Goal: Task Accomplishment & Management: Manage account settings

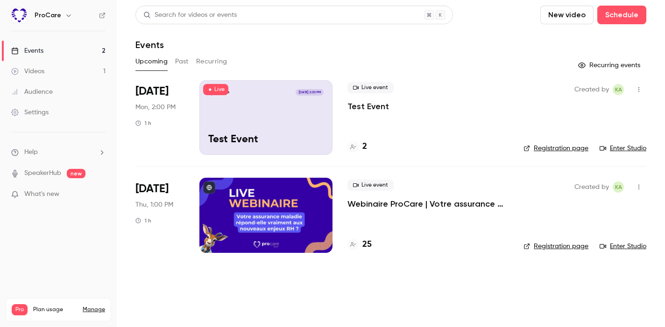
click at [372, 87] on span "Live event" at bounding box center [370, 87] width 46 height 11
click at [362, 98] on div "Live event Test Event" at bounding box center [427, 97] width 161 height 30
click at [641, 91] on icon "button" at bounding box center [638, 89] width 7 height 7
click at [612, 135] on div "Invite to Studio" at bounding box center [602, 137] width 71 height 9
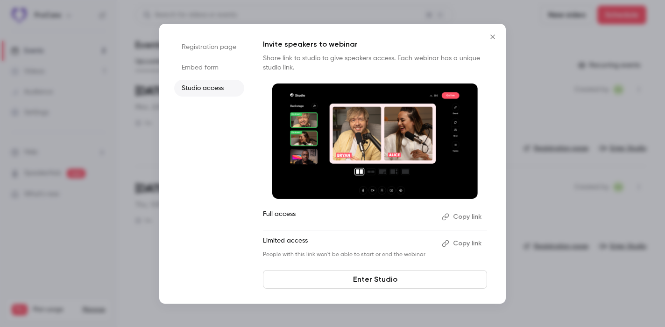
click at [488, 32] on button "Close" at bounding box center [492, 37] width 19 height 19
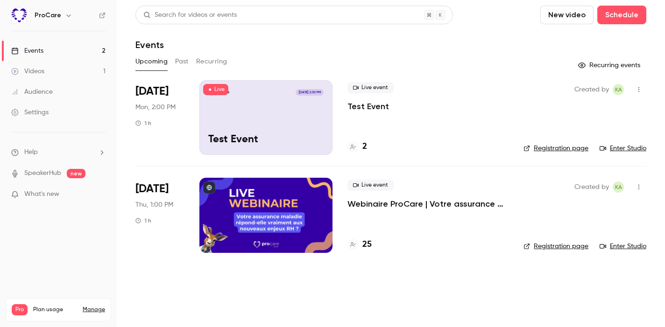
click at [370, 106] on p "Test Event" at bounding box center [368, 106] width 42 height 11
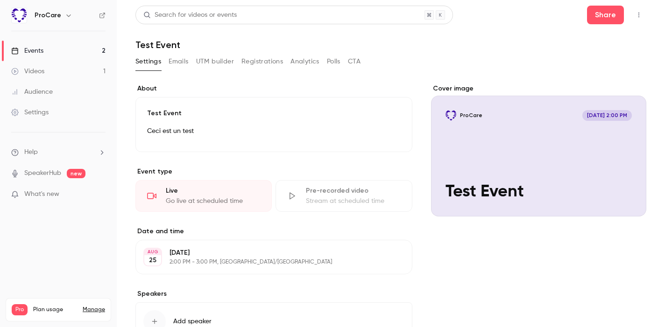
click at [257, 61] on button "Registrations" at bounding box center [262, 61] width 42 height 15
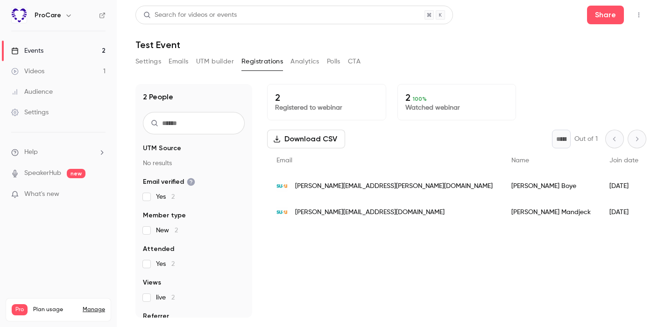
click at [56, 50] on link "Events 2" at bounding box center [58, 51] width 117 height 21
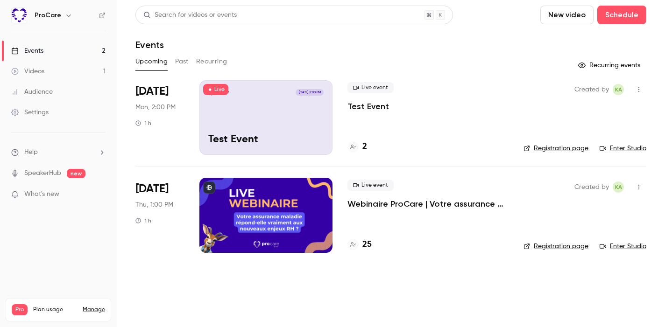
click at [277, 121] on div "ProCare Aug 25, 2:00 PM Test Event" at bounding box center [265, 117] width 133 height 75
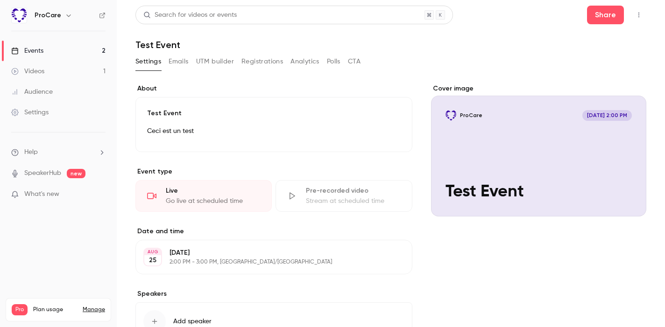
click at [640, 6] on div "Share" at bounding box center [616, 15] width 59 height 19
click at [640, 10] on button "button" at bounding box center [638, 14] width 15 height 15
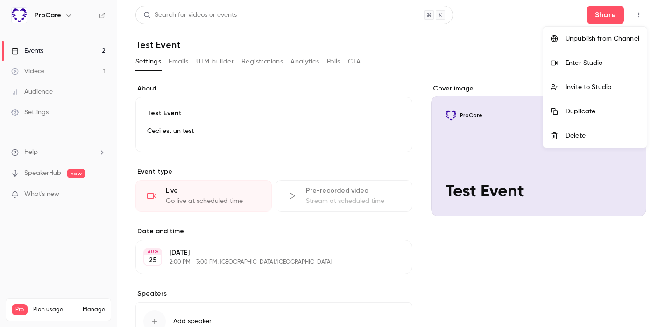
click at [610, 84] on div "Invite to Studio" at bounding box center [603, 87] width 74 height 9
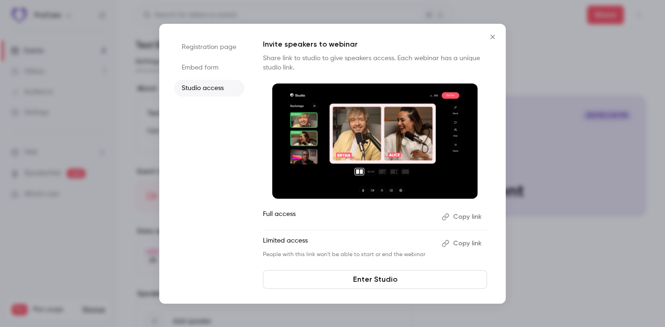
click at [211, 73] on li "Embed form" at bounding box center [209, 67] width 70 height 17
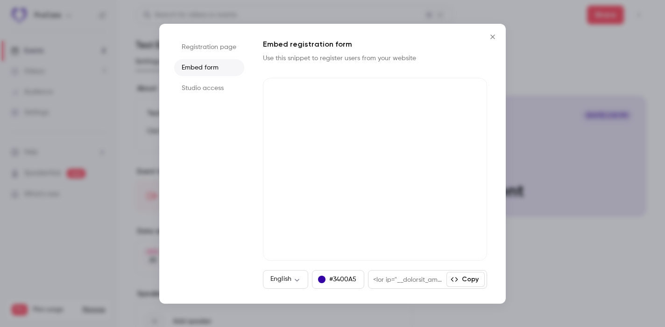
click at [209, 86] on li "Studio access" at bounding box center [209, 88] width 70 height 17
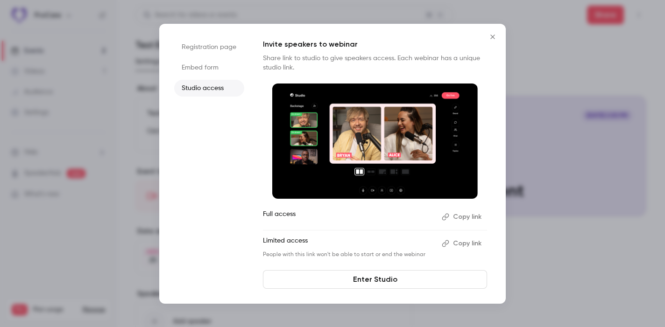
click at [221, 69] on li "Embed form" at bounding box center [209, 67] width 70 height 17
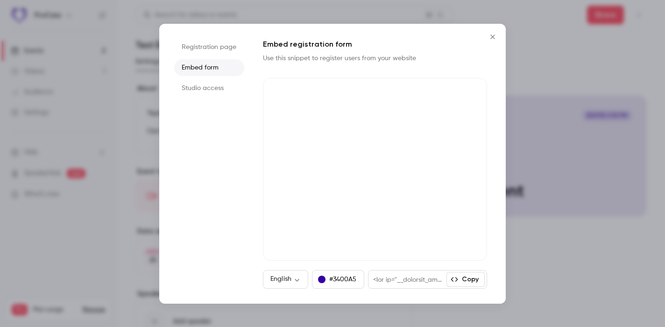
click at [201, 81] on li "Studio access" at bounding box center [209, 88] width 70 height 17
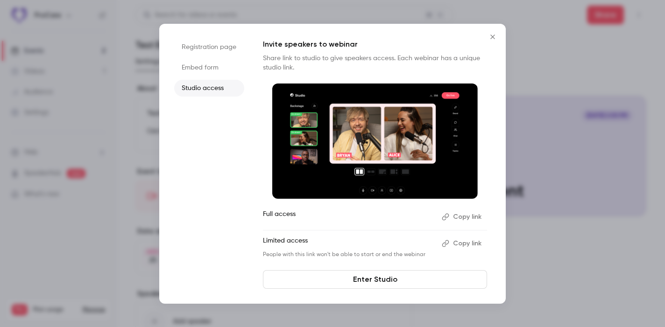
click at [492, 39] on icon "Close" at bounding box center [492, 36] width 11 height 7
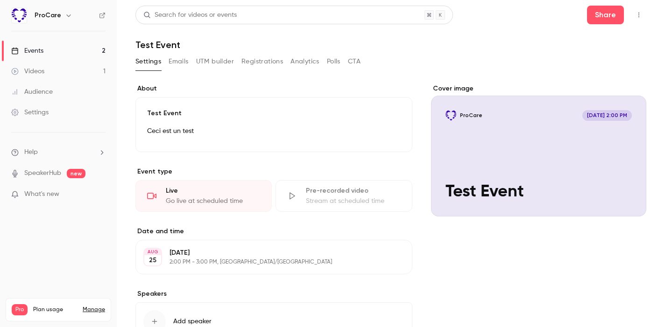
click at [59, 113] on link "Settings" at bounding box center [58, 112] width 117 height 21
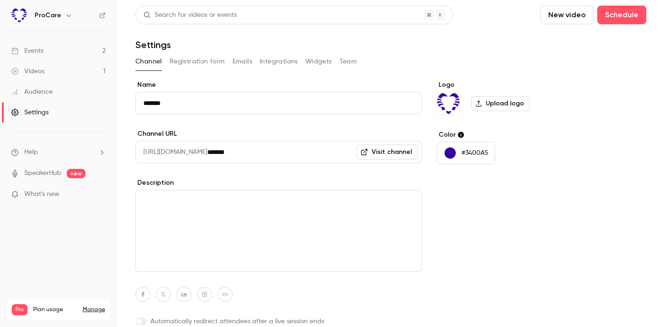
click at [357, 57] on div "Channel Registration form Emails Integrations Widgets Team" at bounding box center [390, 61] width 511 height 15
click at [352, 66] on button "Team" at bounding box center [349, 61] width 18 height 15
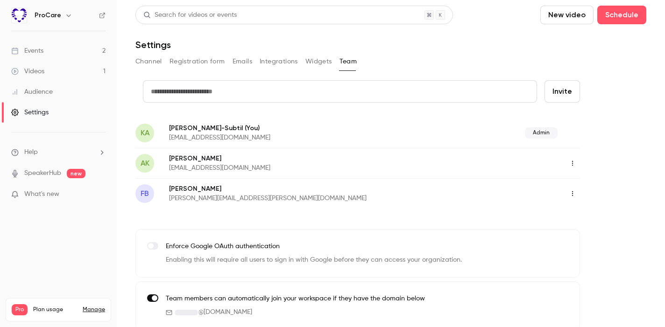
scroll to position [8, 0]
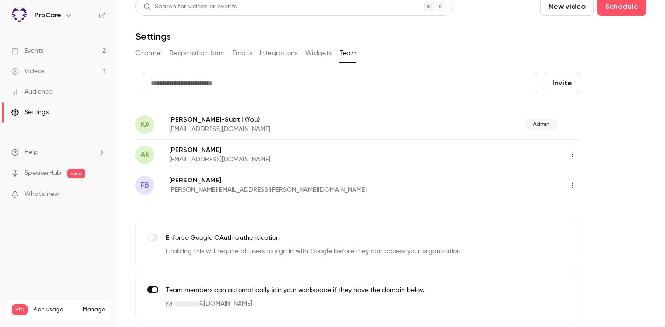
click at [577, 155] on button "button" at bounding box center [572, 155] width 15 height 15
click at [495, 170] on div at bounding box center [332, 163] width 665 height 327
click at [572, 184] on icon "button" at bounding box center [572, 185] width 7 height 7
click at [575, 205] on li "Assign admin role" at bounding box center [606, 209] width 101 height 24
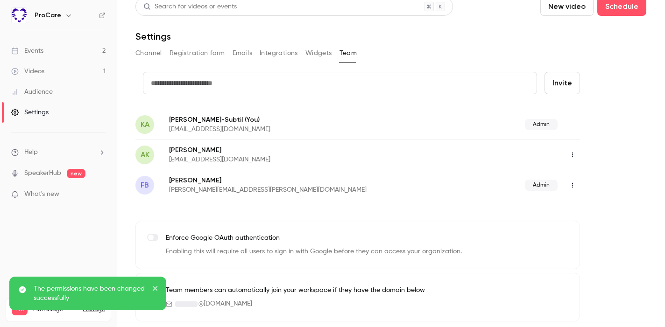
click at [574, 153] on icon "button" at bounding box center [572, 155] width 7 height 7
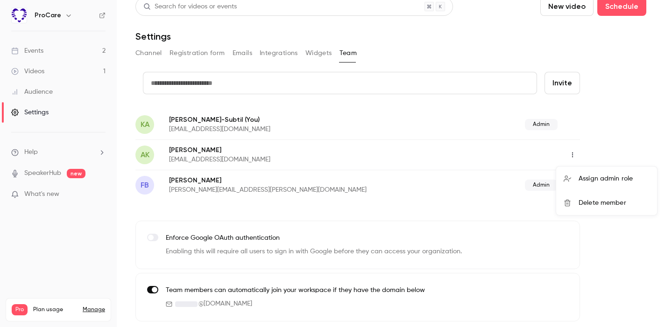
click at [575, 178] on div at bounding box center [571, 178] width 15 height 7
